Goal: Transaction & Acquisition: Purchase product/service

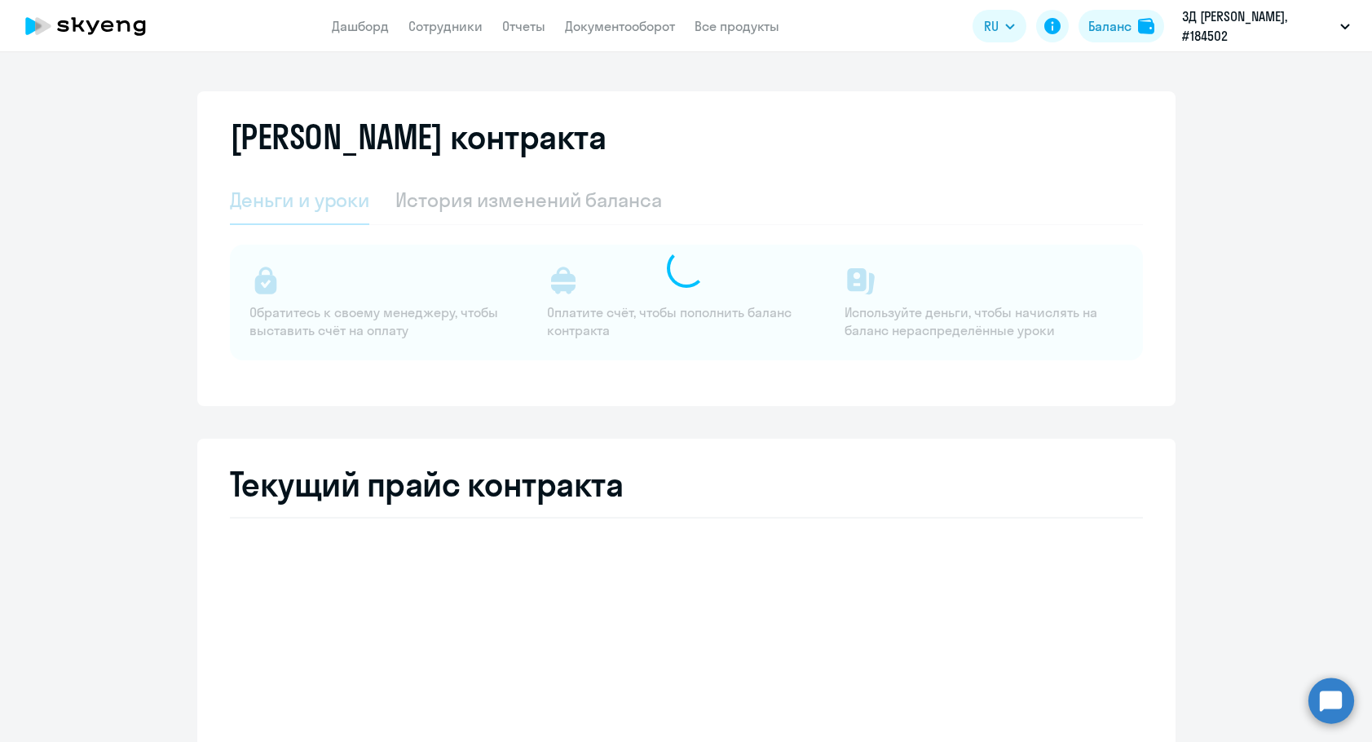
select select "english_adult_not_native_speaker"
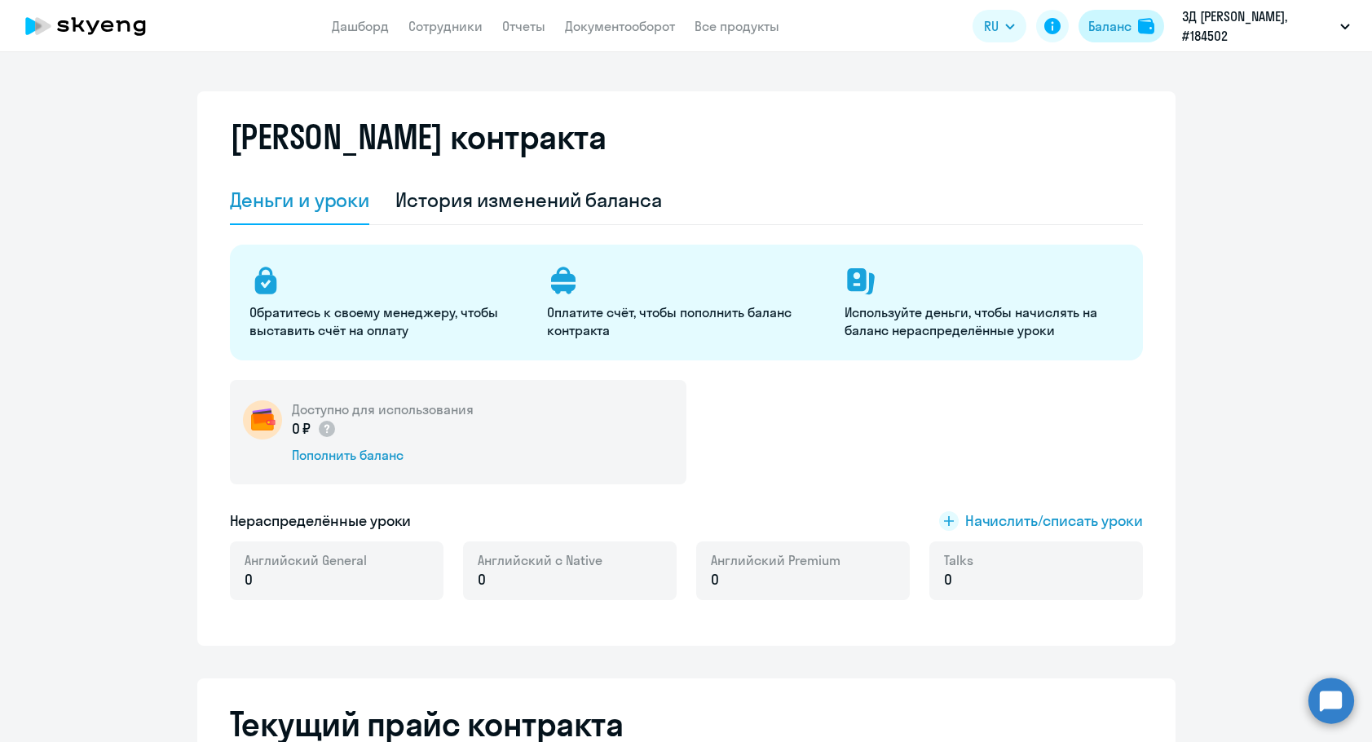
click at [1106, 20] on div "Баланс" at bounding box center [1110, 26] width 43 height 20
click at [324, 466] on div "Доступно для использования 0 ₽ Пополнить баланс" at bounding box center [458, 432] width 457 height 104
click at [327, 462] on div "Пополнить баланс" at bounding box center [383, 455] width 182 height 18
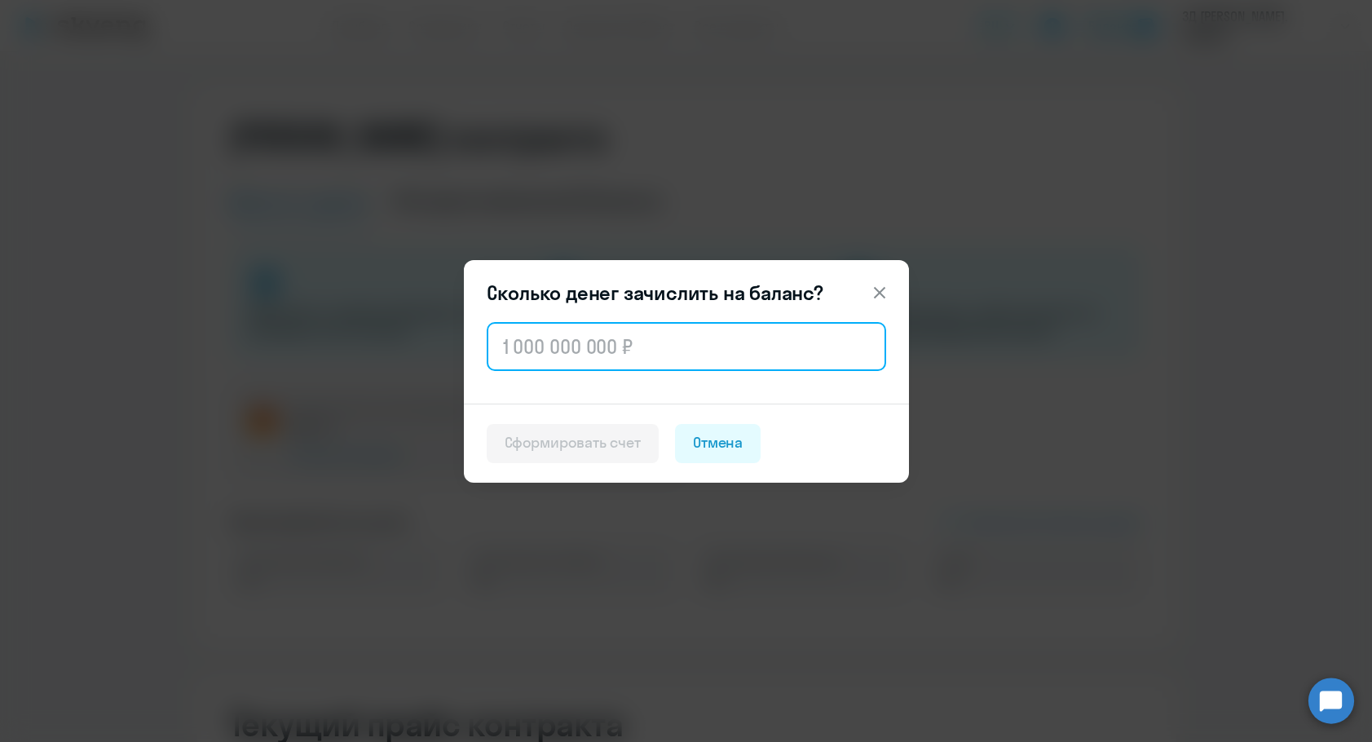
click at [573, 347] on input "text" at bounding box center [687, 346] width 400 height 49
paste input "66 304"
type input "66 304"
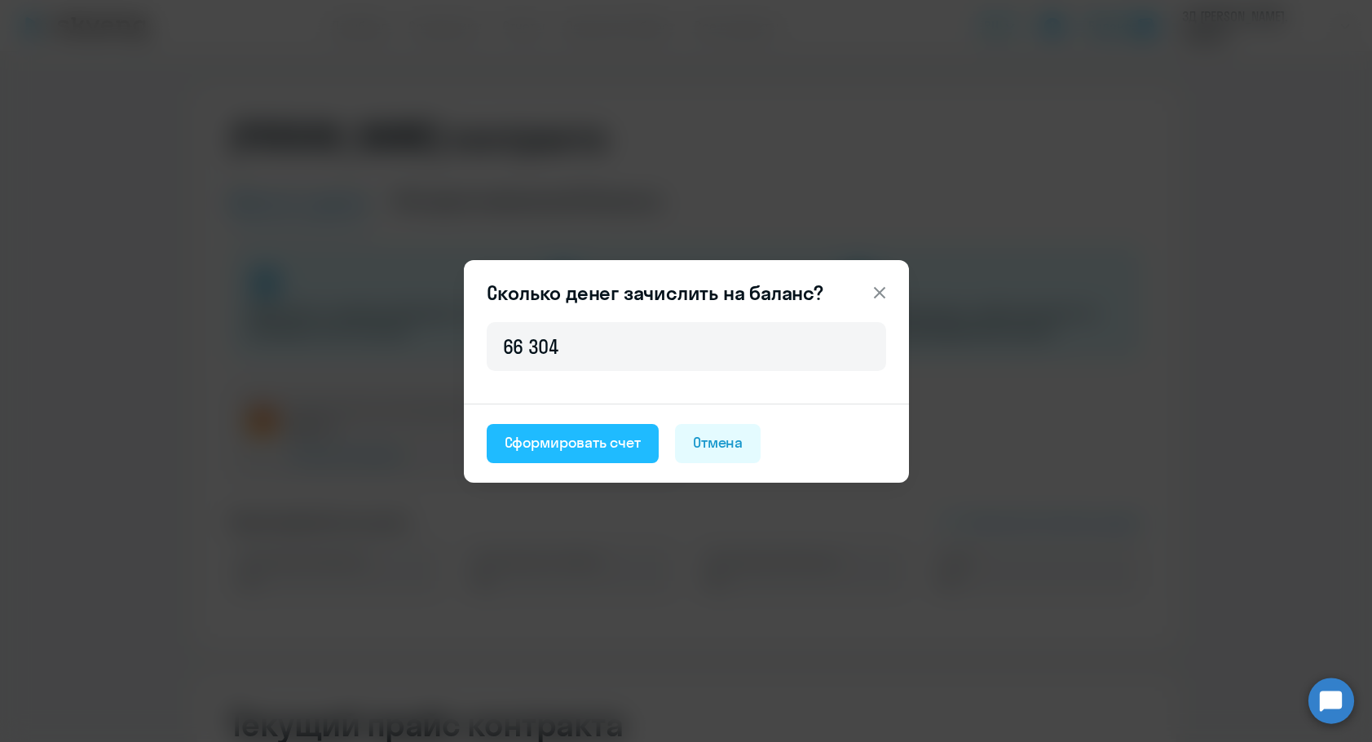
click at [559, 426] on button "Сформировать счет" at bounding box center [573, 443] width 172 height 39
